Goal: Task Accomplishment & Management: Manage account settings

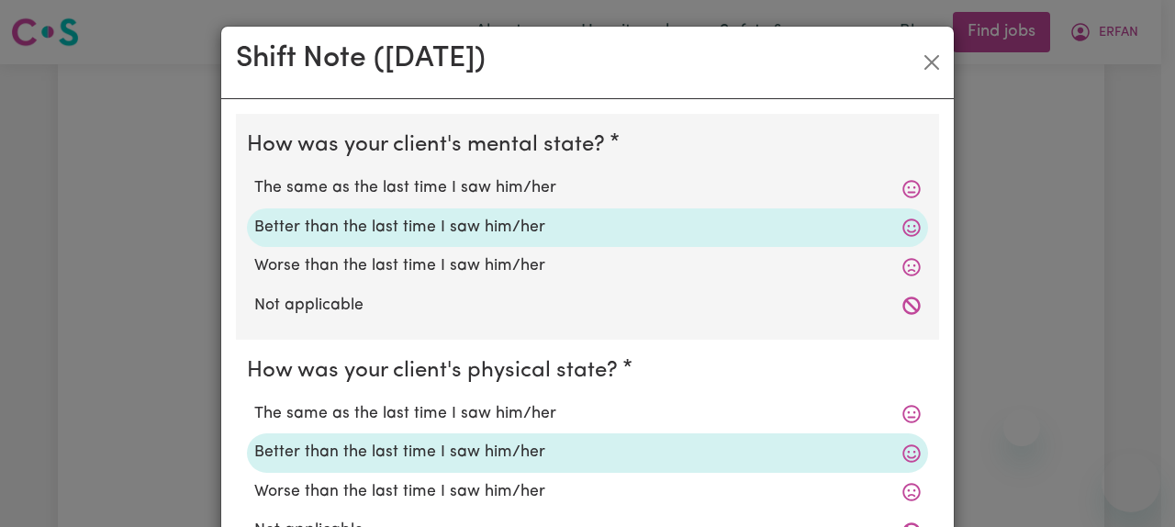
select select "3922"
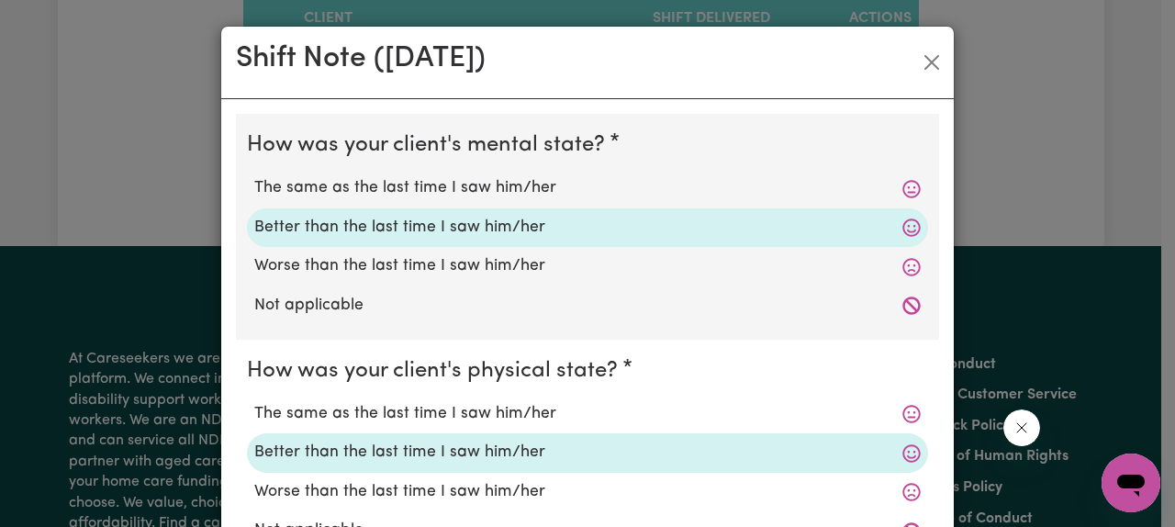
scroll to position [753, 0]
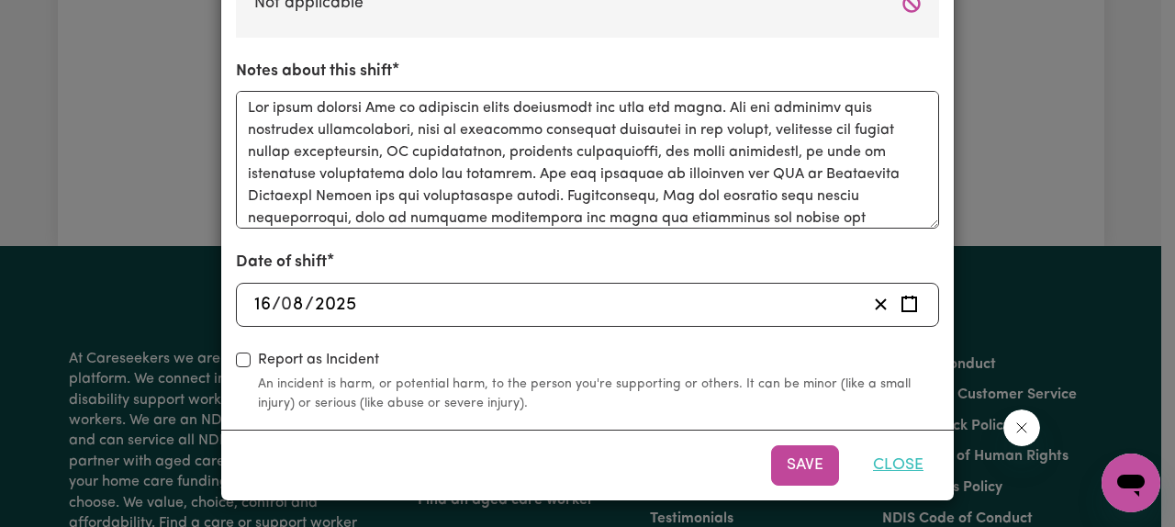
click at [886, 466] on button "Close" at bounding box center [899, 465] width 82 height 40
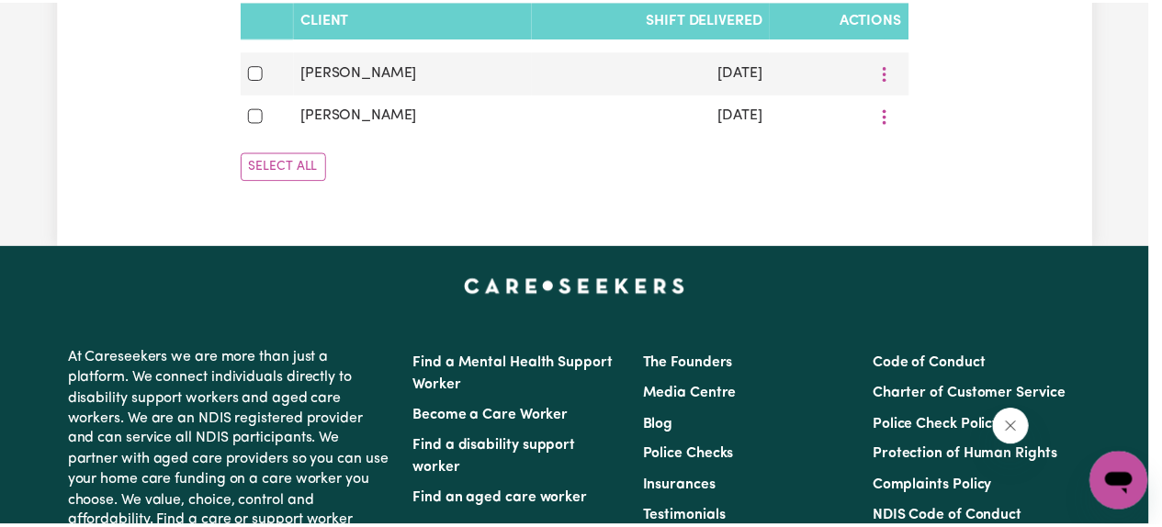
scroll to position [0, 0]
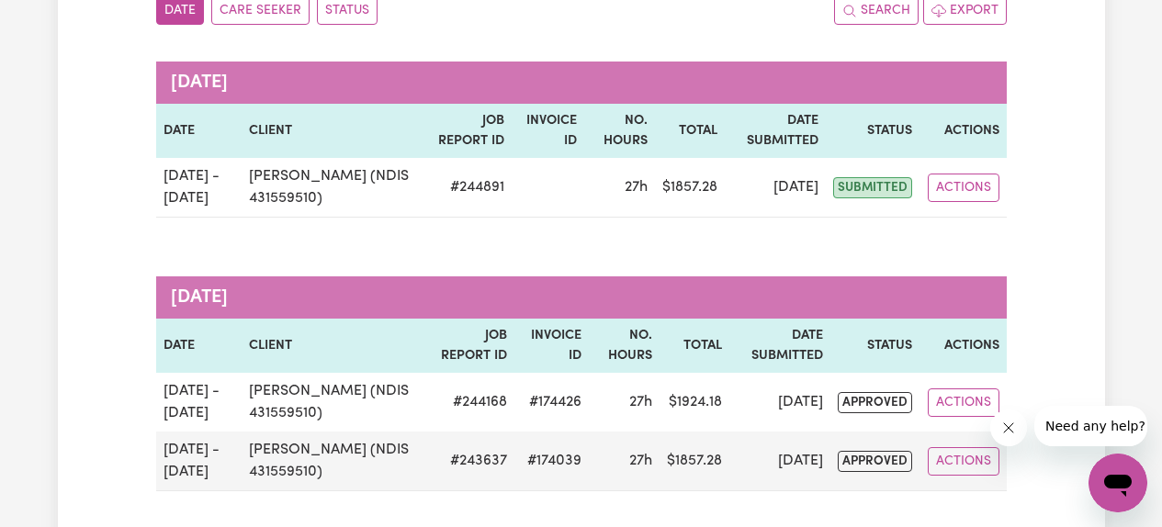
scroll to position [233, 0]
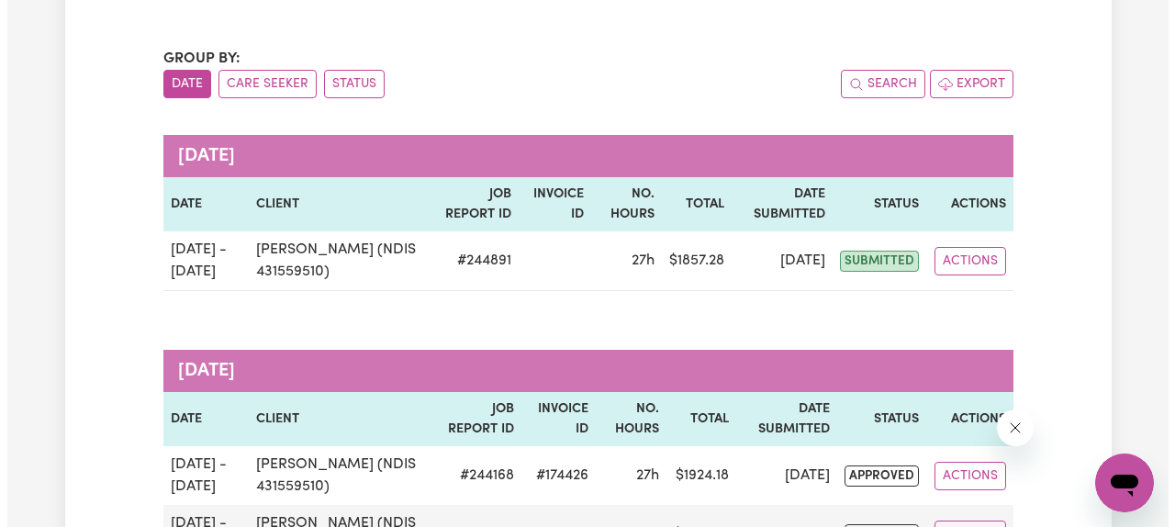
scroll to position [159, 0]
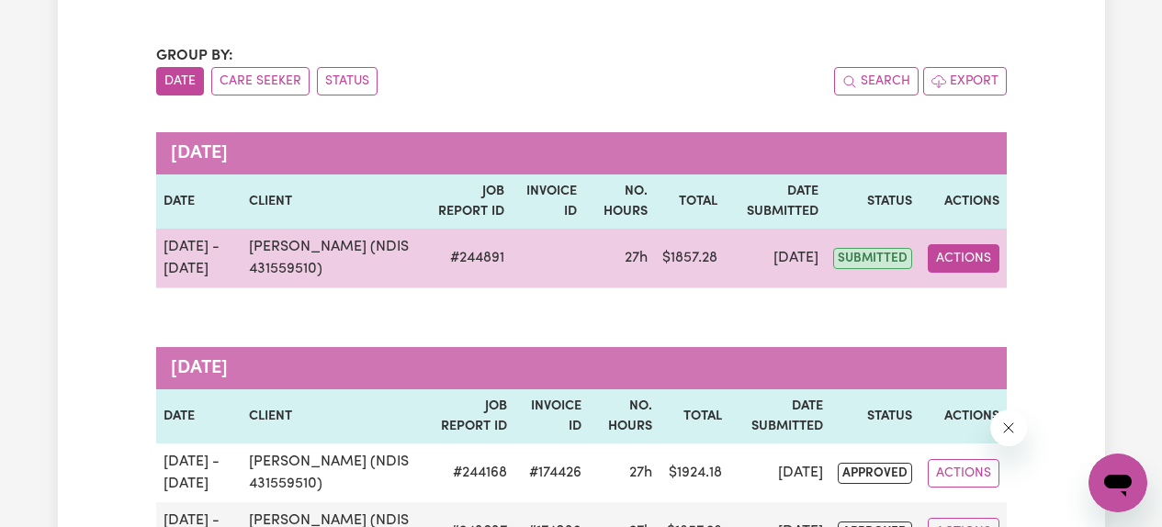
click at [966, 258] on button "Actions" at bounding box center [963, 258] width 72 height 28
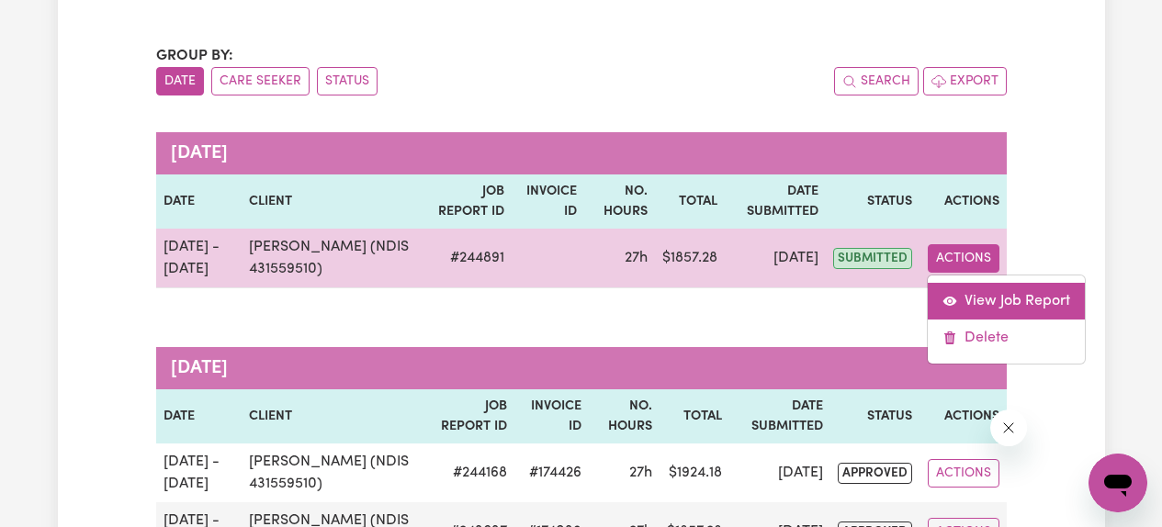
click at [963, 296] on link "View Job Report" at bounding box center [1005, 301] width 157 height 37
select select "pm"
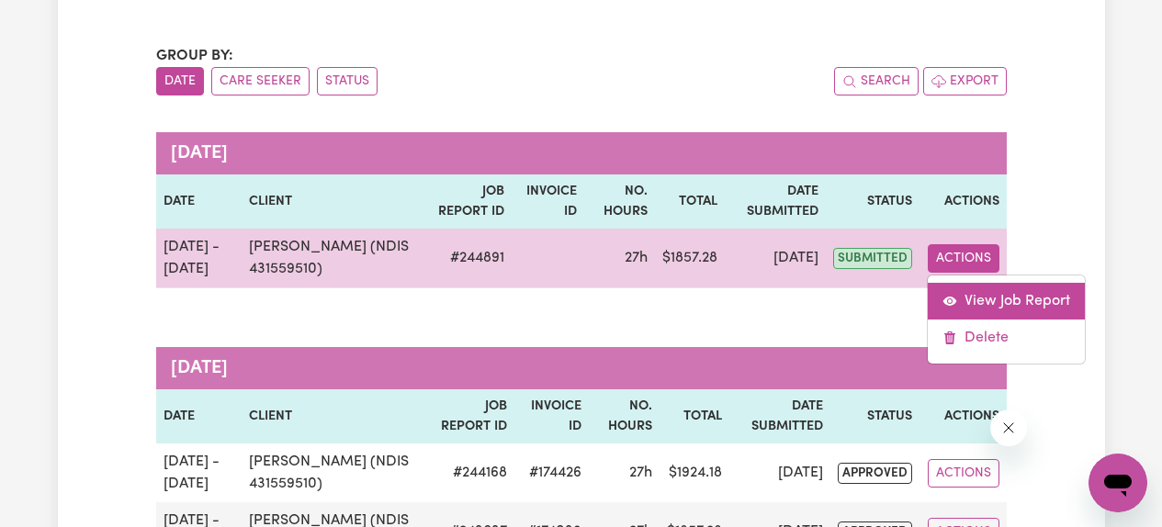
select select "pm"
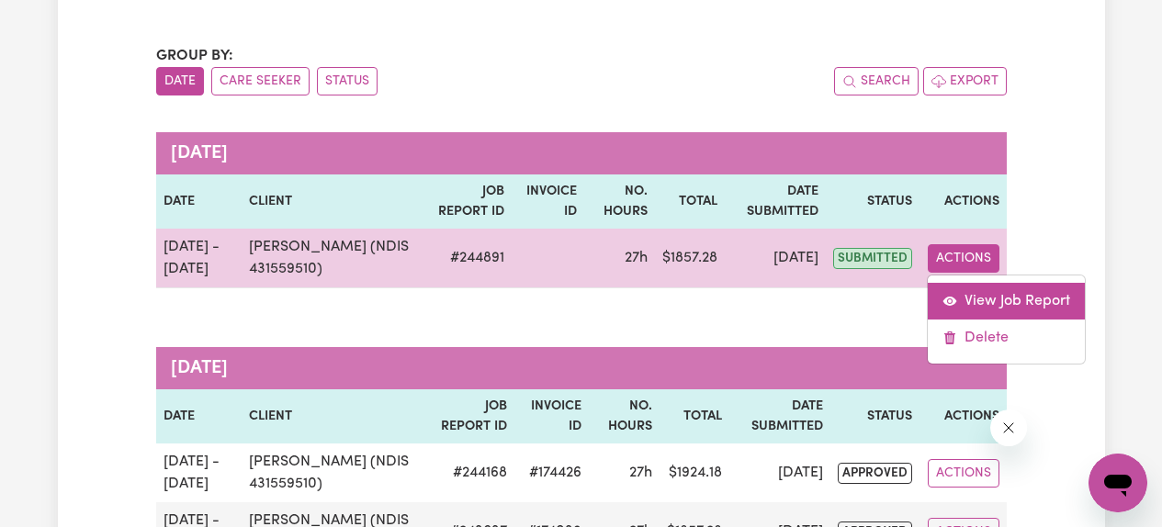
select select "pm"
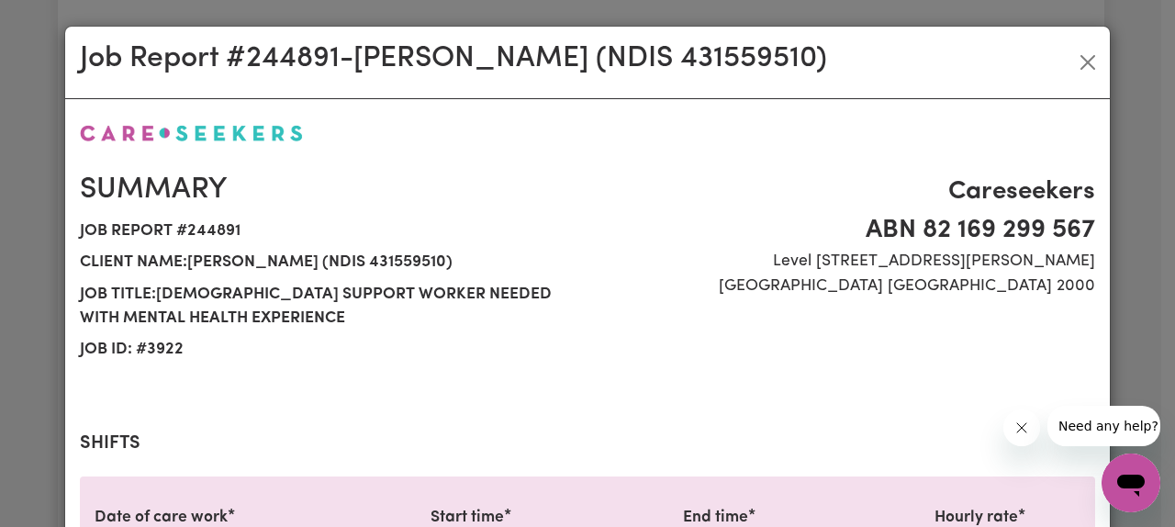
select select "61.07-Weekday"
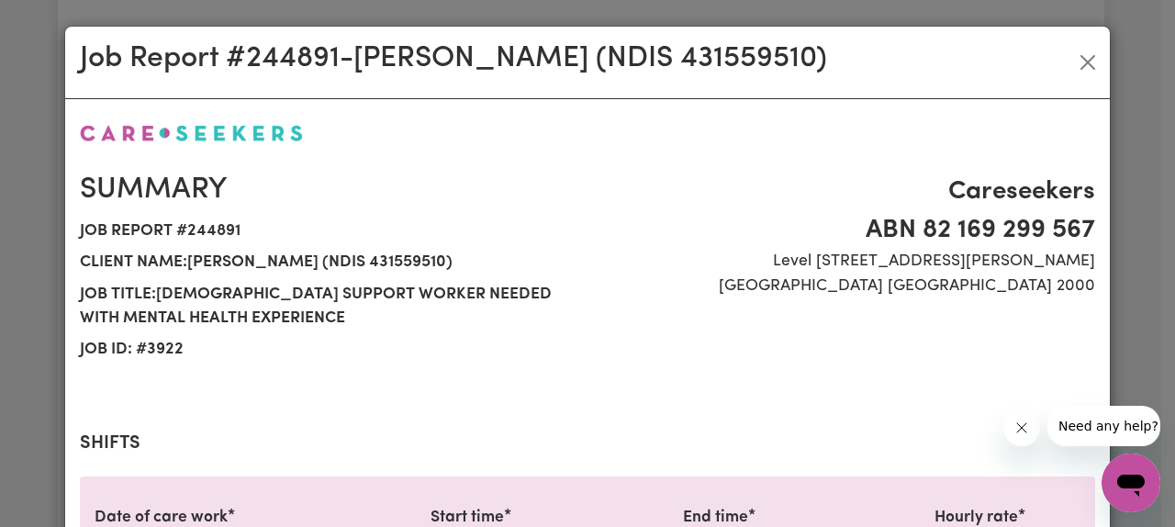
select select "61.07-Weekday"
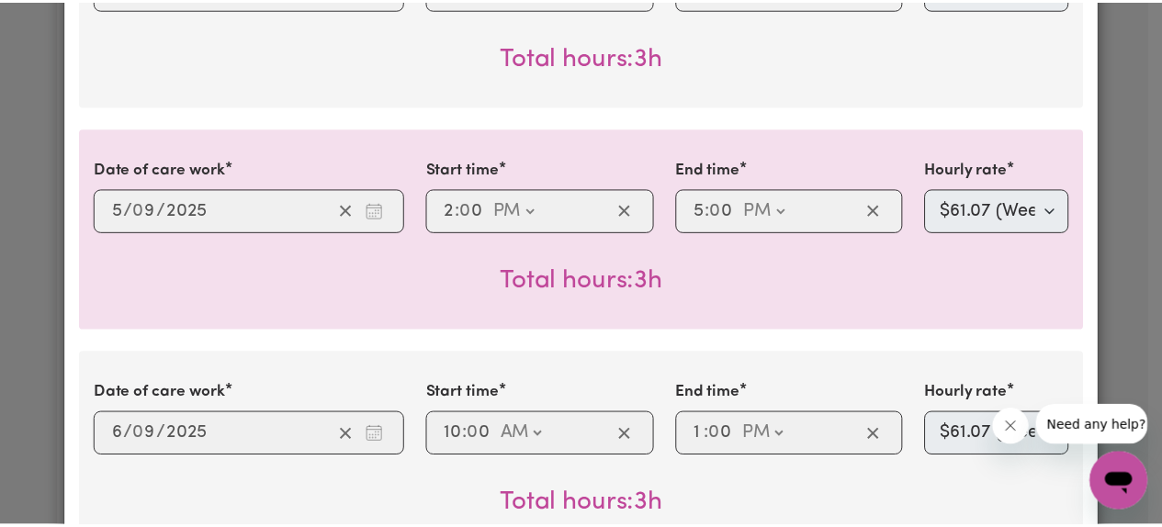
scroll to position [0, 0]
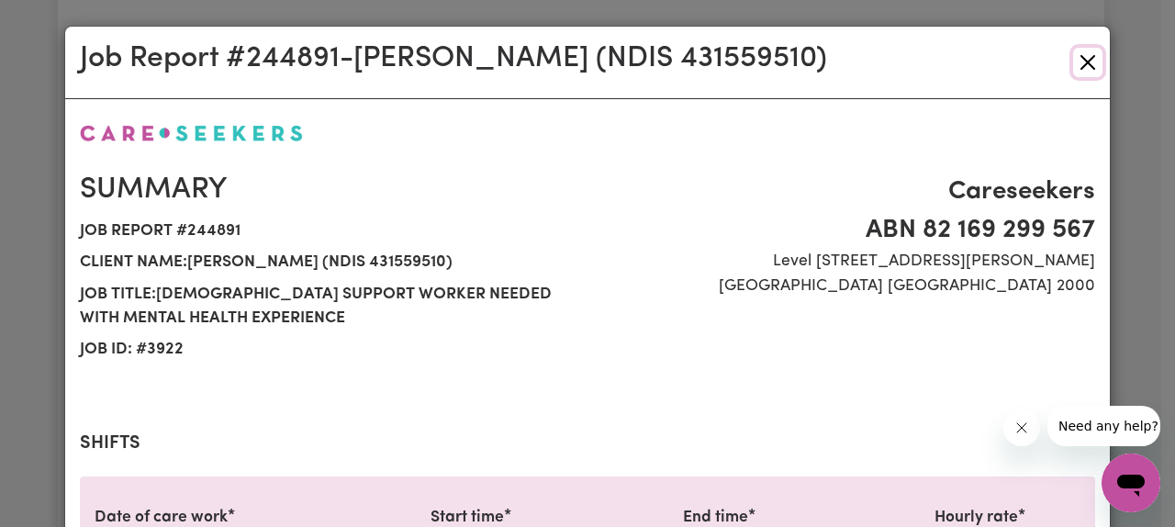
click at [1085, 62] on button "Close" at bounding box center [1087, 62] width 29 height 29
